Goal: Find specific page/section: Find specific page/section

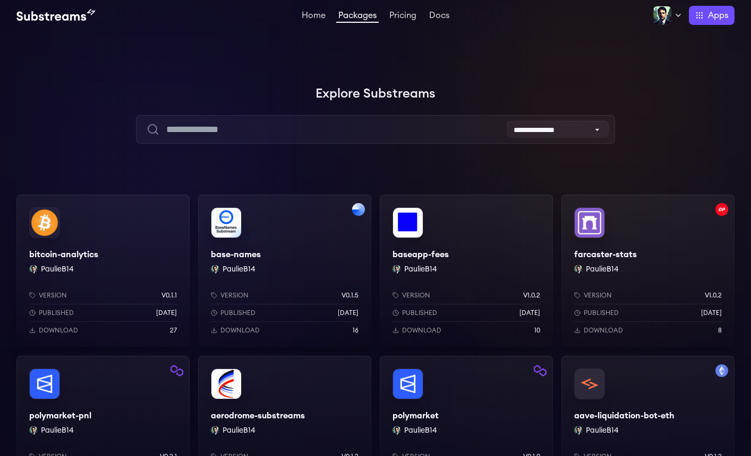
scroll to position [2, 0]
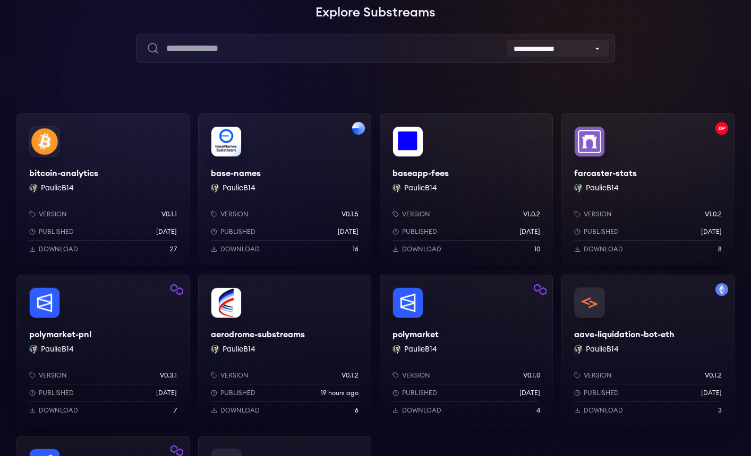
scroll to position [81, 0]
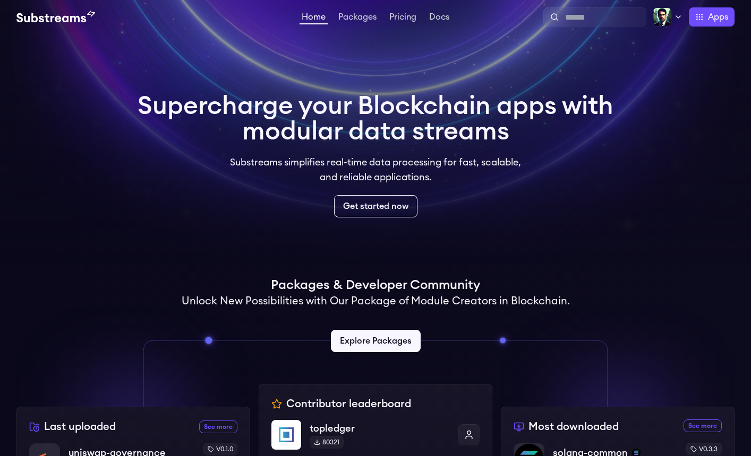
scroll to position [273, 0]
